Goal: Task Accomplishment & Management: Manage account settings

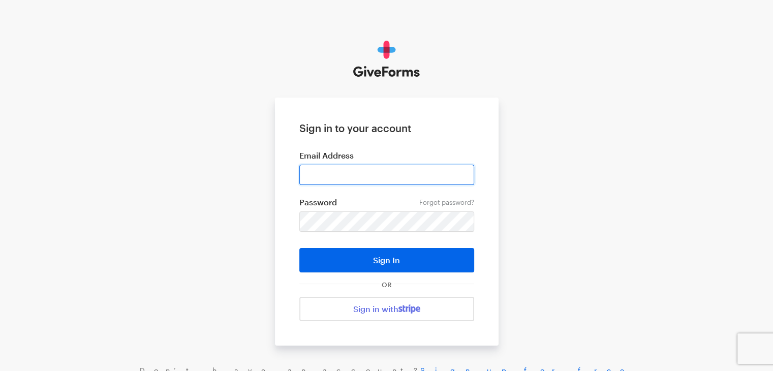
click at [376, 175] on input "email" at bounding box center [387, 175] width 175 height 20
type input "[PERSON_NAME][EMAIL_ADDRESS][PERSON_NAME][DOMAIN_NAME]"
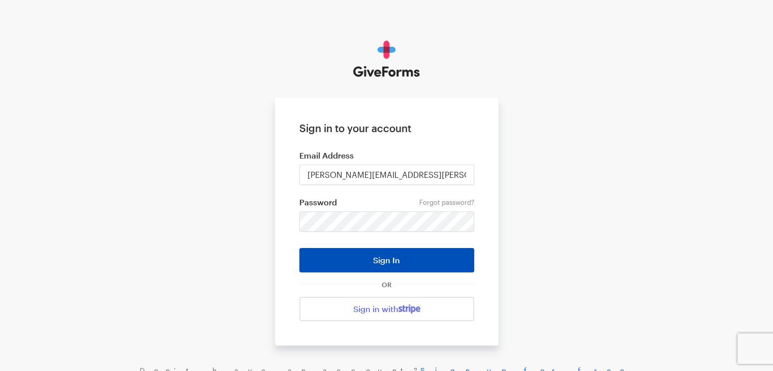
click at [390, 263] on button "Sign In" at bounding box center [387, 260] width 175 height 24
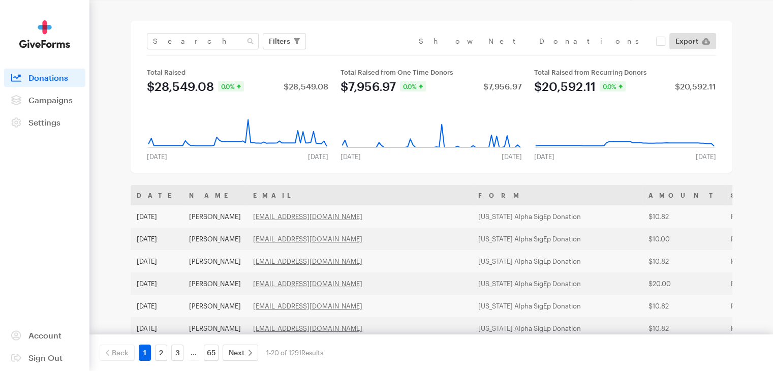
scroll to position [22, 0]
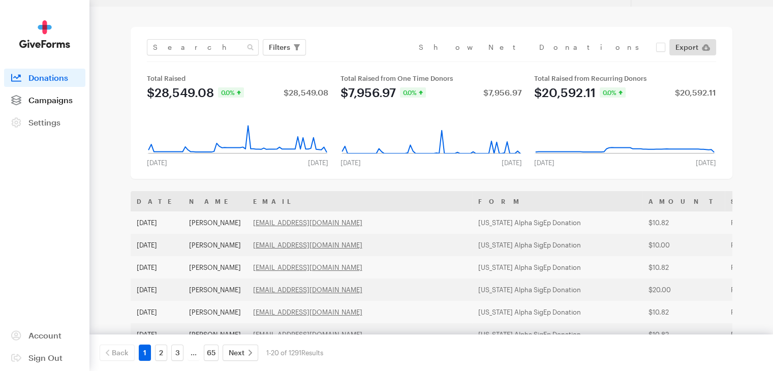
click at [65, 105] on link "Campaigns" at bounding box center [44, 100] width 81 height 18
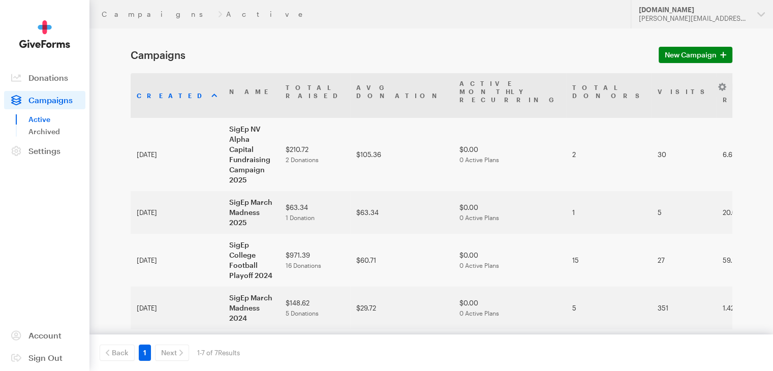
scroll to position [26, 0]
